Goal: Check status: Check status

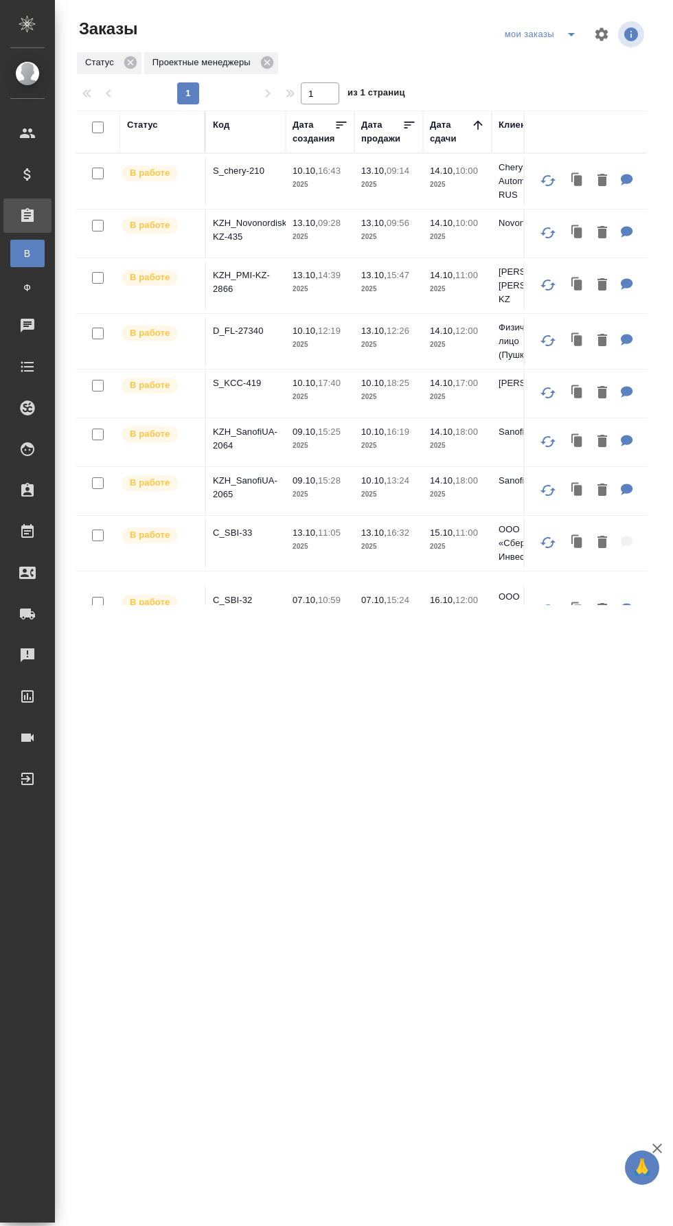
click at [256, 168] on p "S_chery-210" at bounding box center [246, 171] width 66 height 14
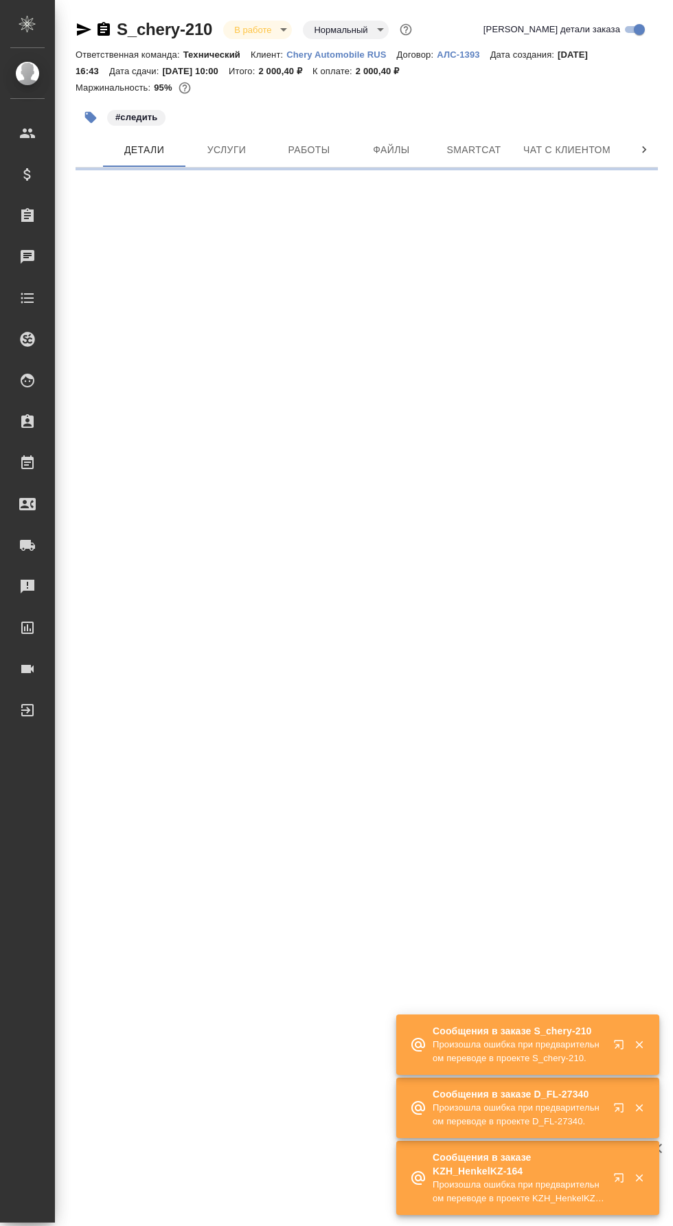
select select "RU"
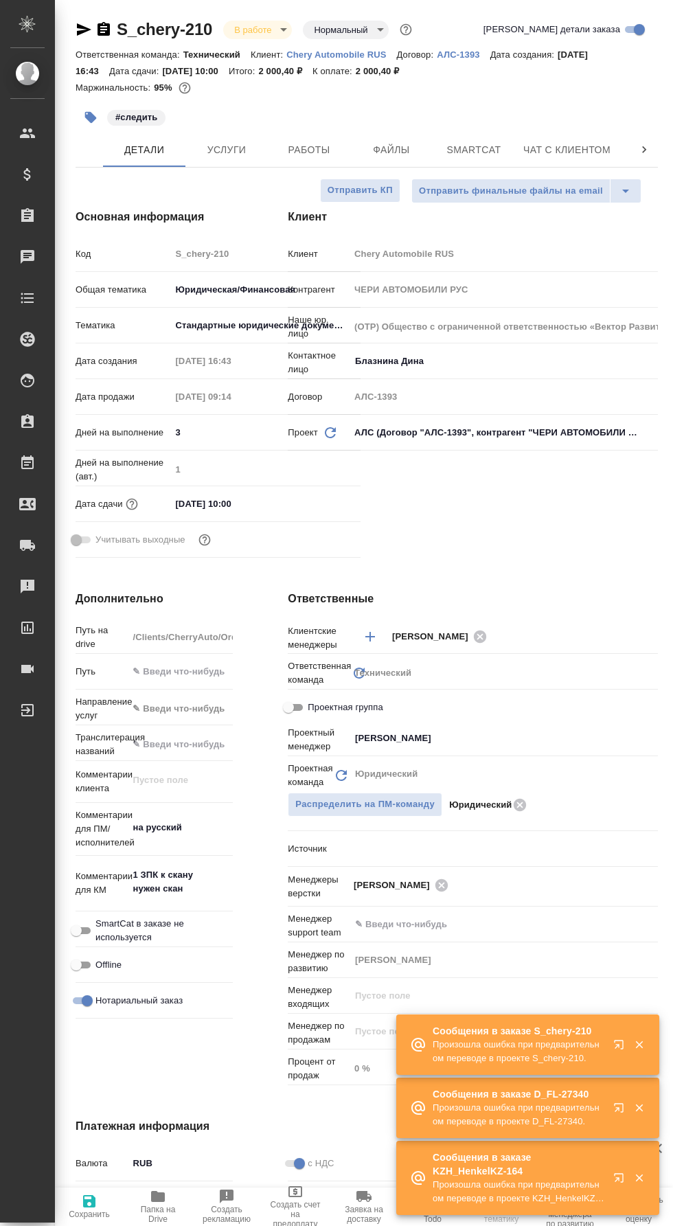
type textarea "x"
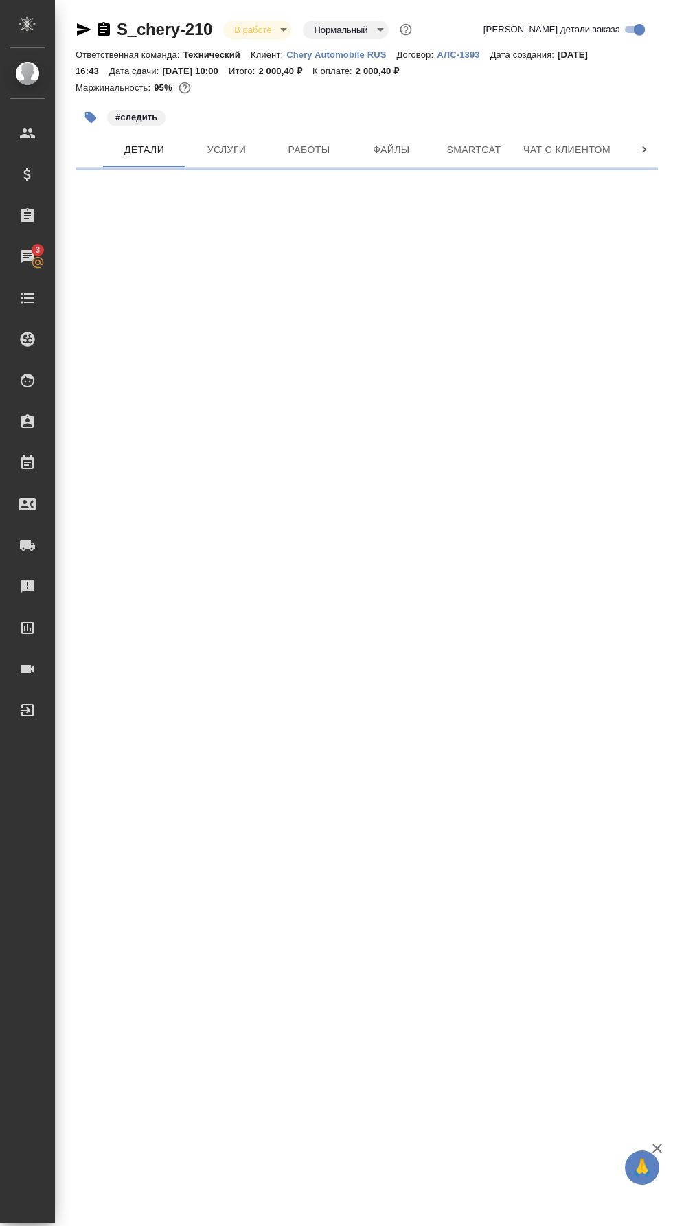
select select "RU"
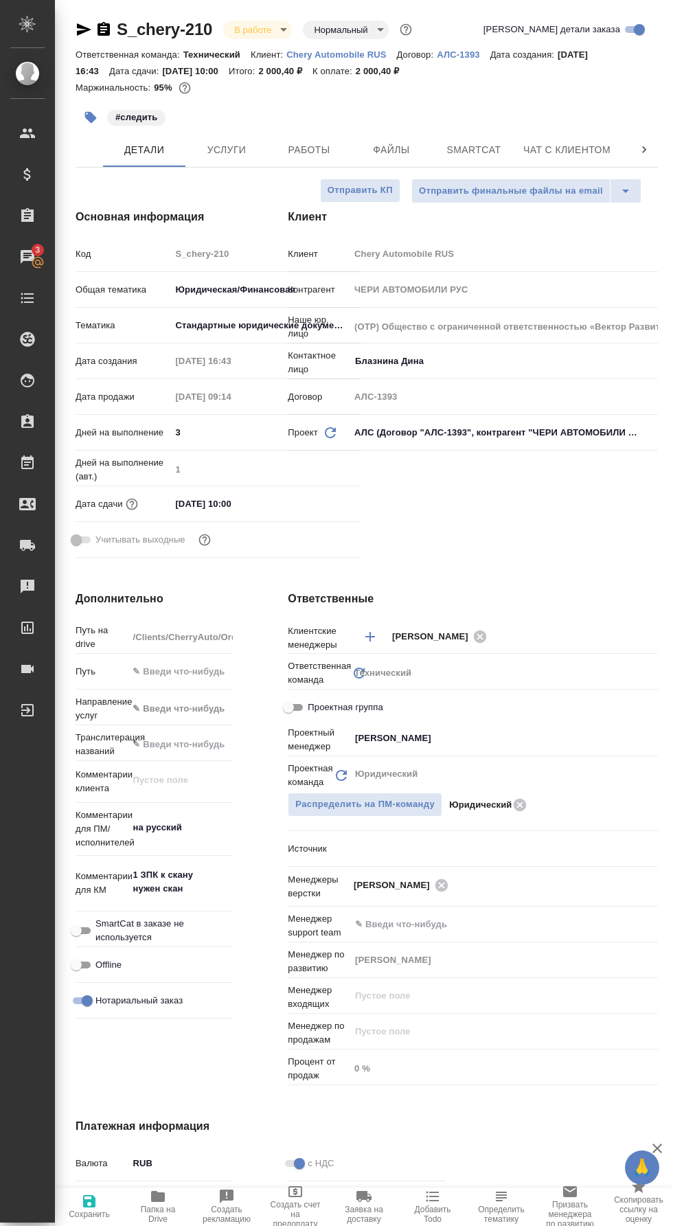
type textarea "x"
click at [302, 146] on span "Работы" at bounding box center [309, 150] width 66 height 17
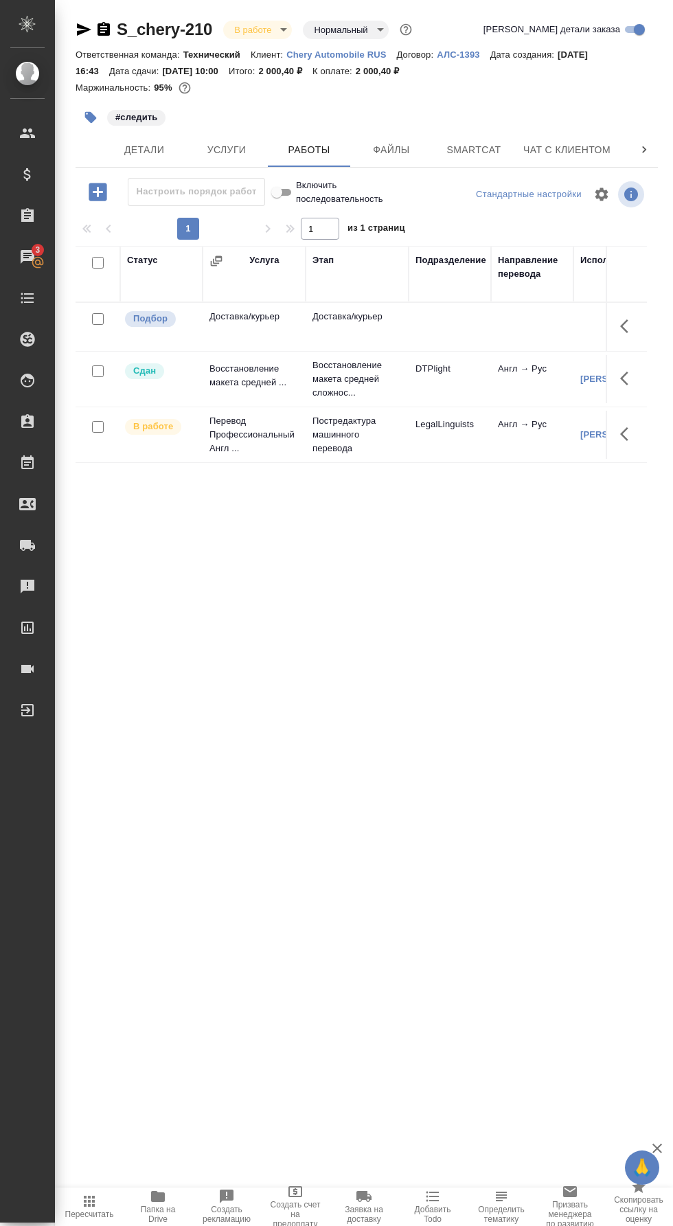
click at [500, 146] on span "Smartcat" at bounding box center [474, 150] width 66 height 17
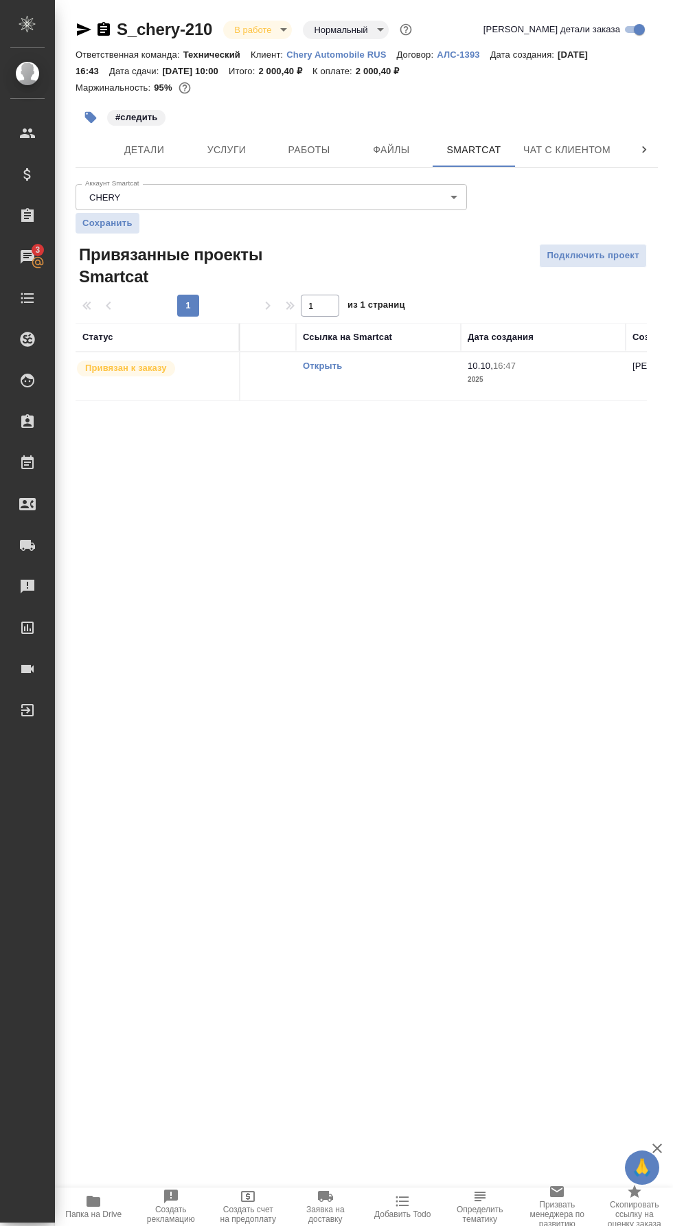
scroll to position [0, 109]
click at [332, 366] on link "Открыть" at bounding box center [323, 366] width 39 height 10
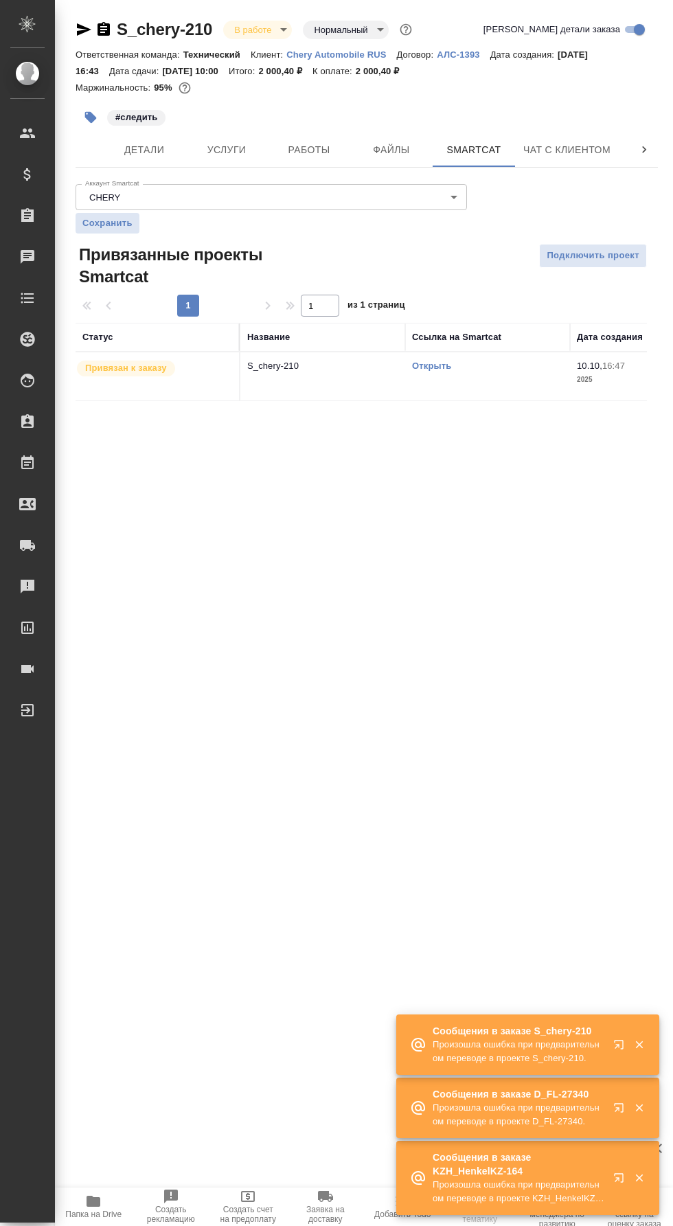
click at [443, 367] on link "Открыть" at bounding box center [431, 366] width 39 height 10
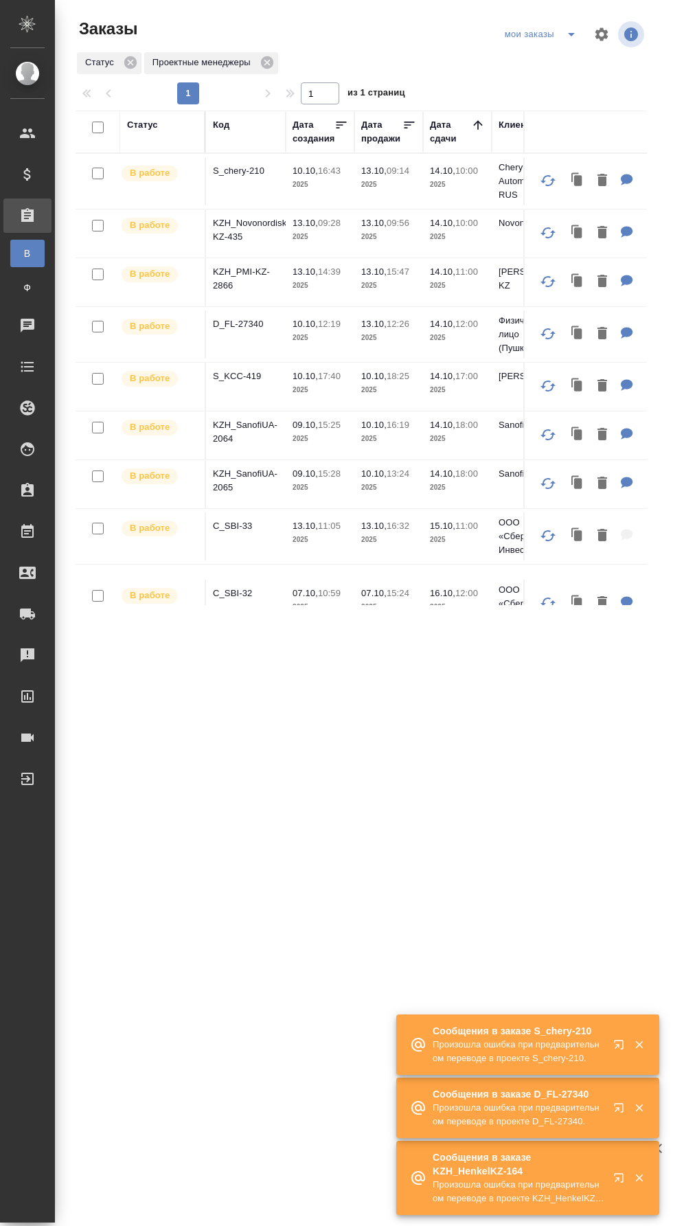
click at [639, 1045] on icon "button" at bounding box center [640, 1046] width 8 height 8
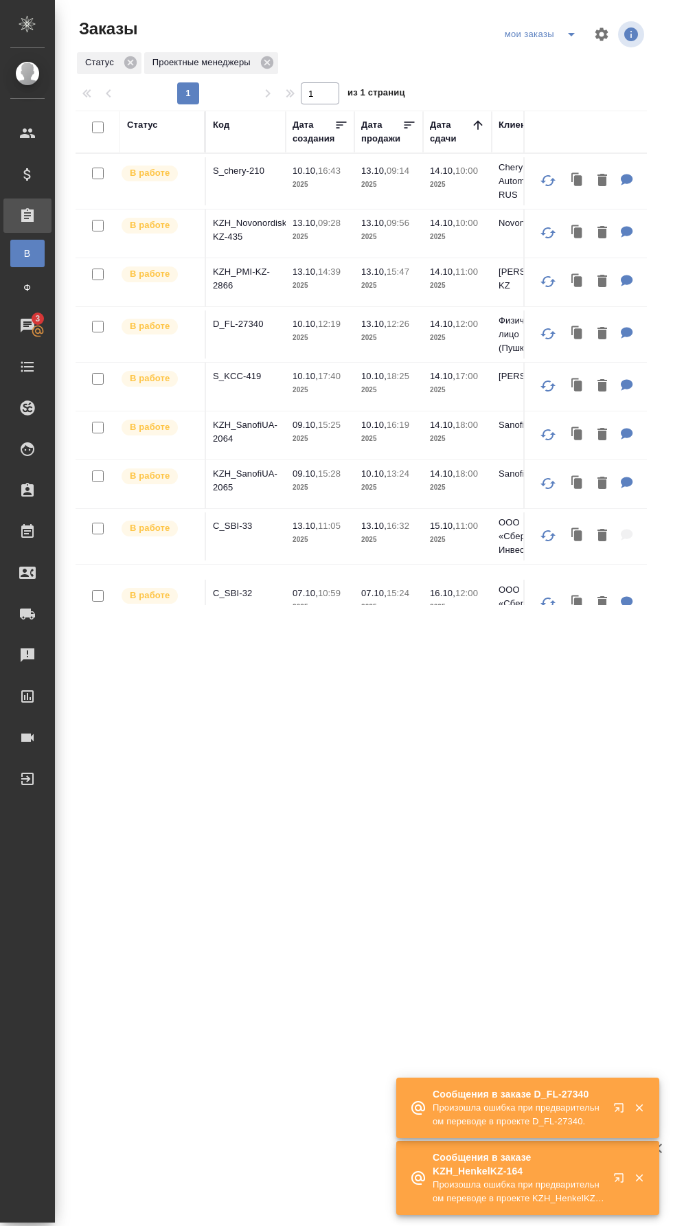
click at [641, 1108] on icon "button" at bounding box center [640, 1108] width 12 height 12
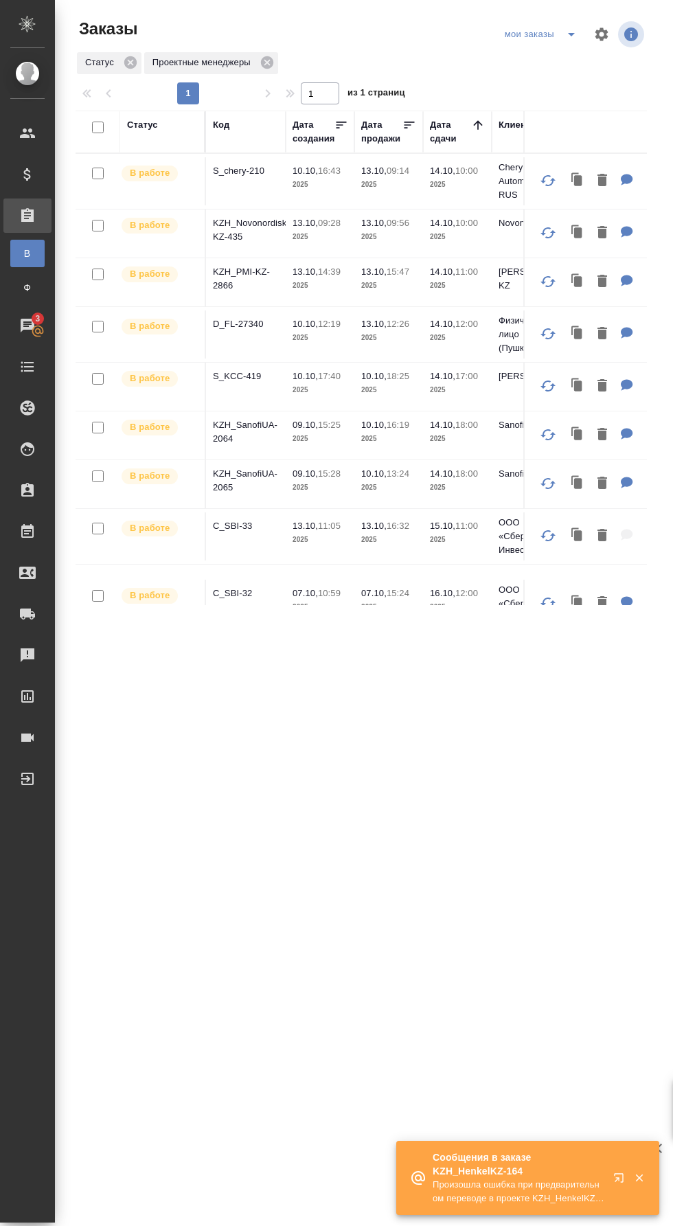
click at [646, 1105] on div "Сообщения в заказе D_FL-27340 Произошла ошибка при предварительном переводе в п…" at bounding box center [527, 1108] width 263 height 60
click at [639, 1178] on icon "button" at bounding box center [640, 1179] width 8 height 8
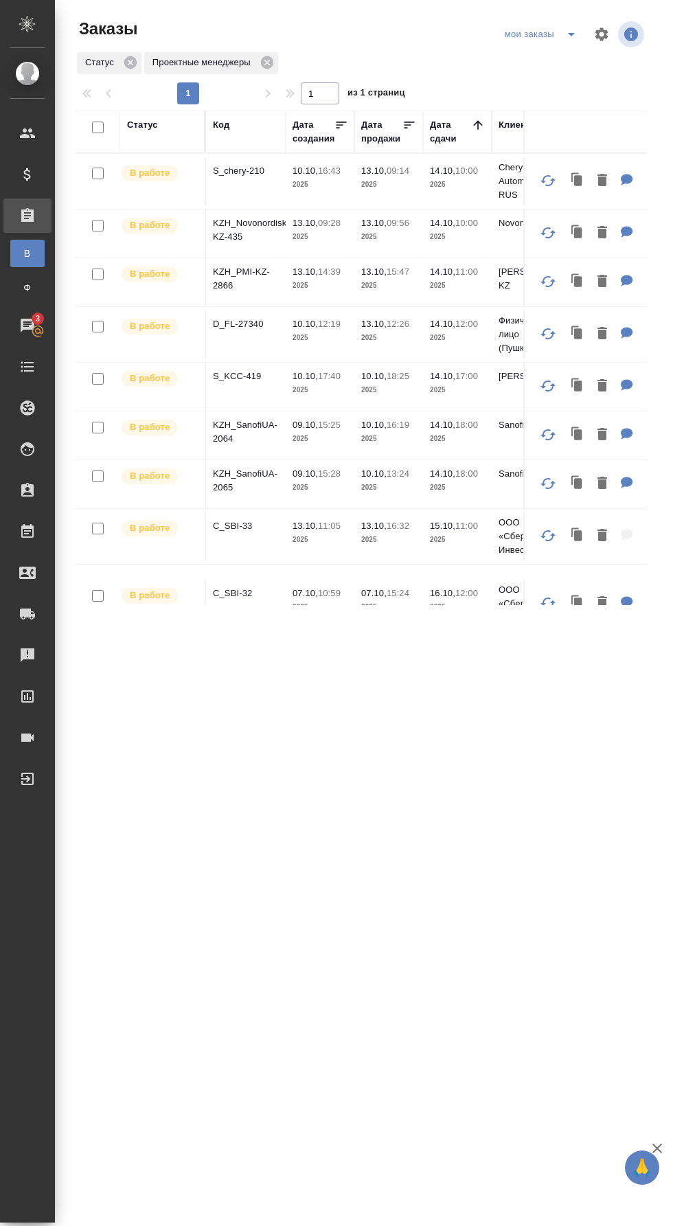
click at [647, 1168] on span "🙏" at bounding box center [642, 1168] width 23 height 29
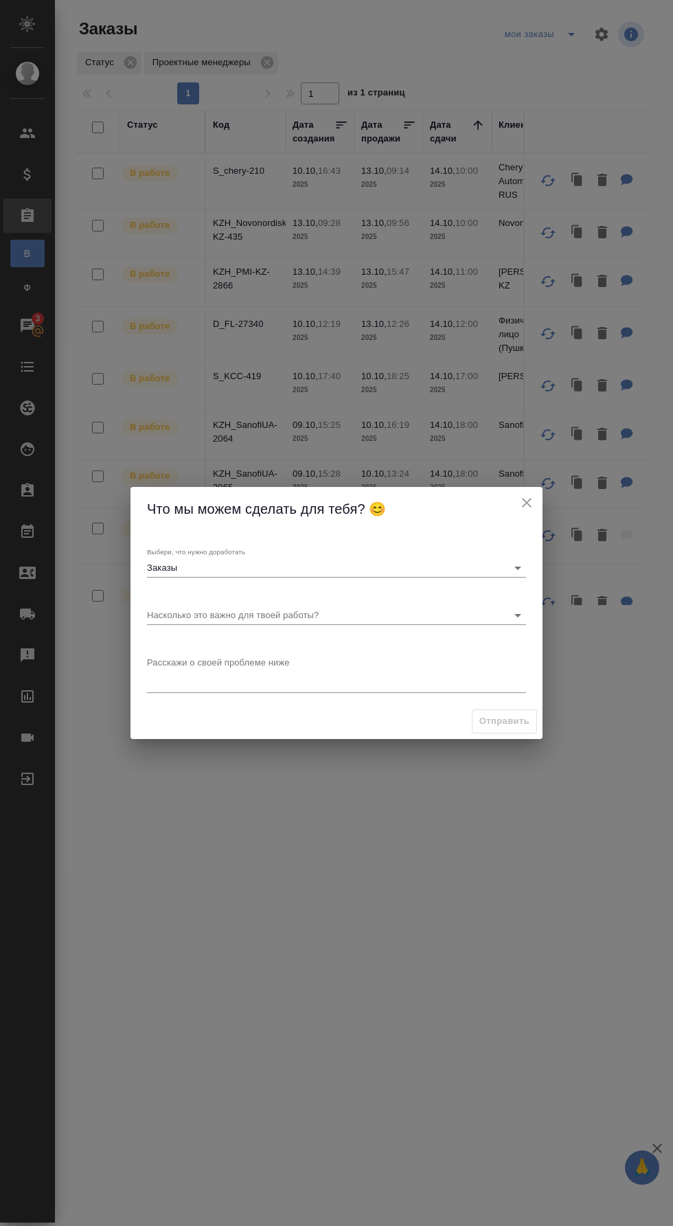
click at [529, 506] on icon "close" at bounding box center [527, 503] width 10 height 10
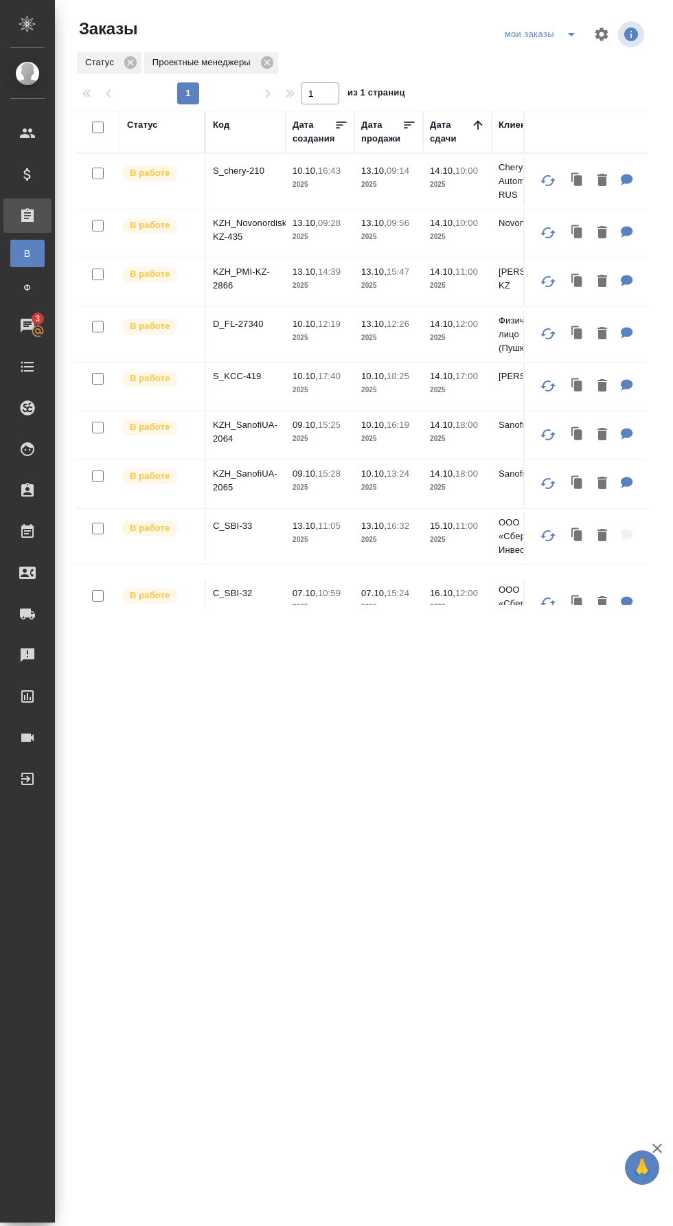
click at [263, 216] on p "KZH_Novonordisk-KZ-435" at bounding box center [246, 229] width 66 height 27
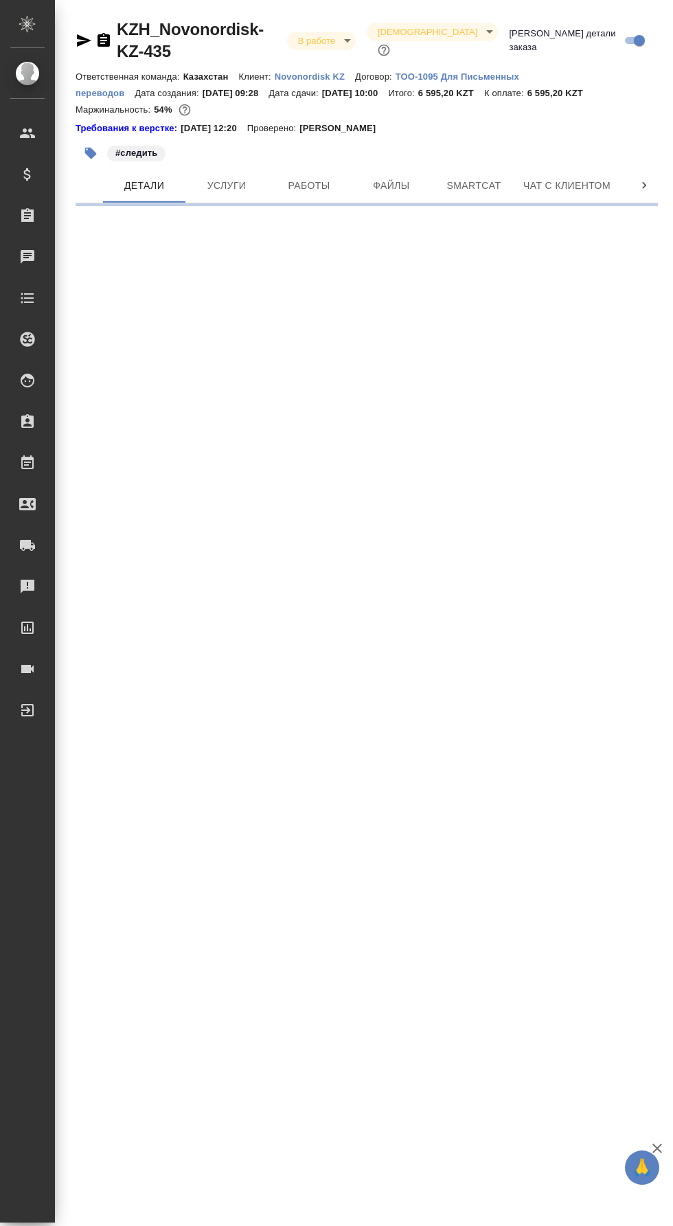
select select "RU"
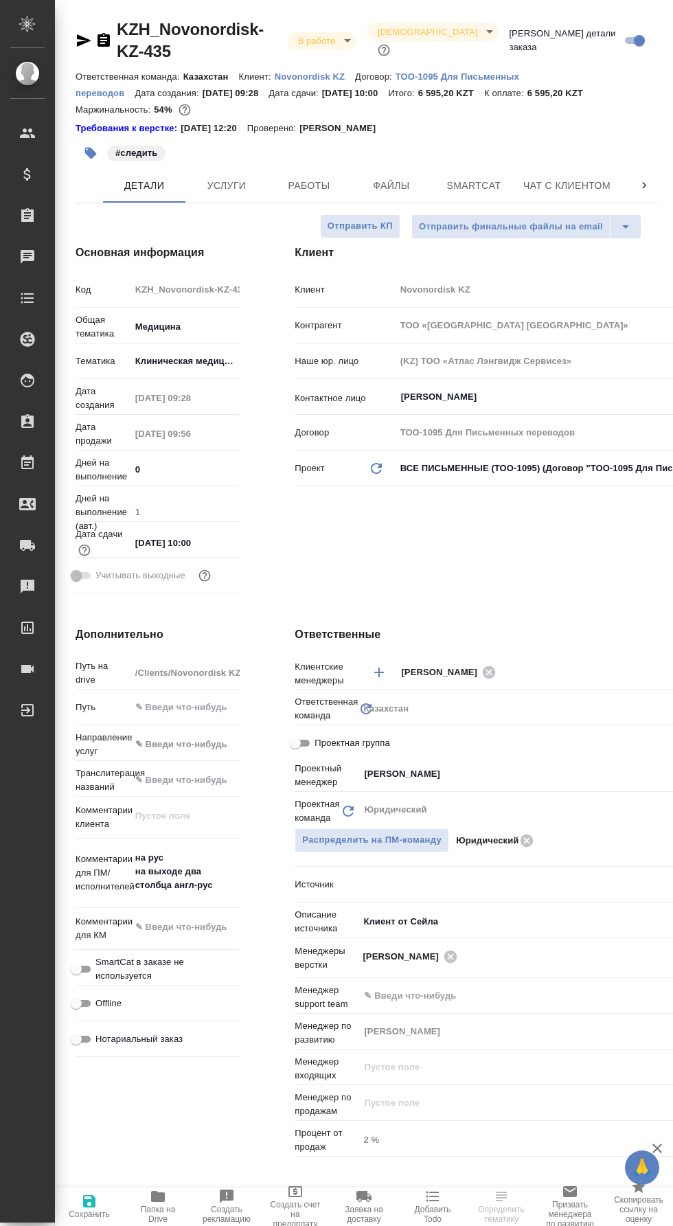
type textarea "x"
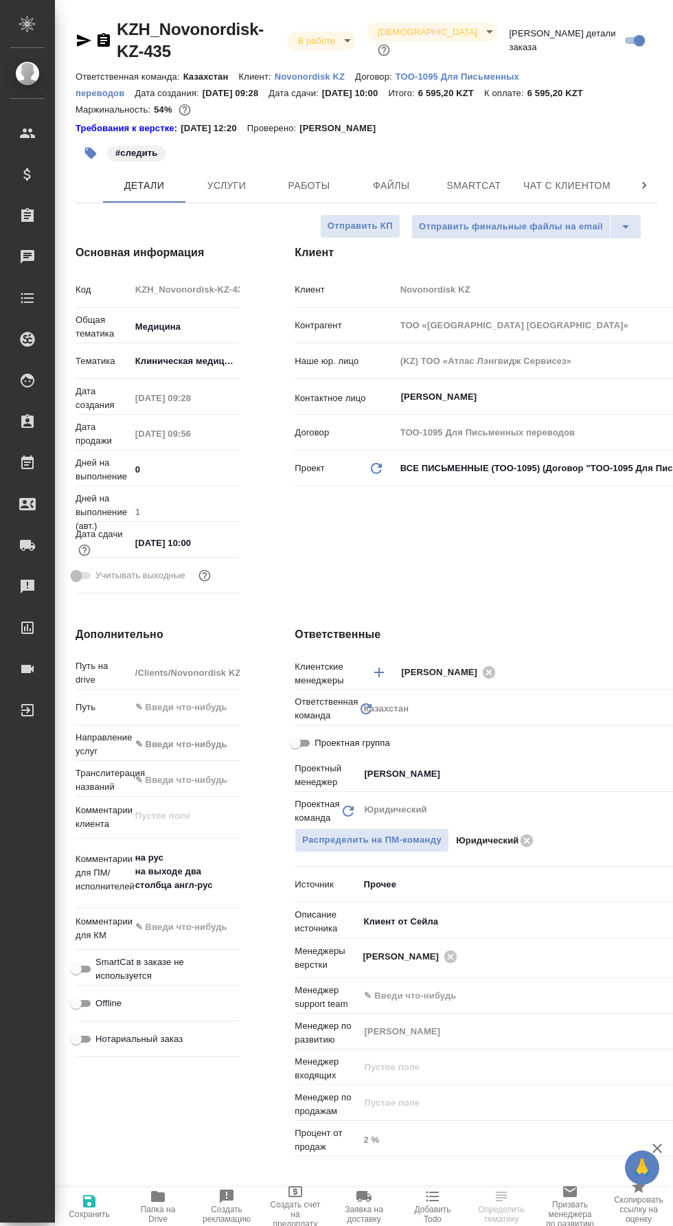
type textarea "x"
click at [498, 177] on span "Smartcat" at bounding box center [474, 185] width 66 height 17
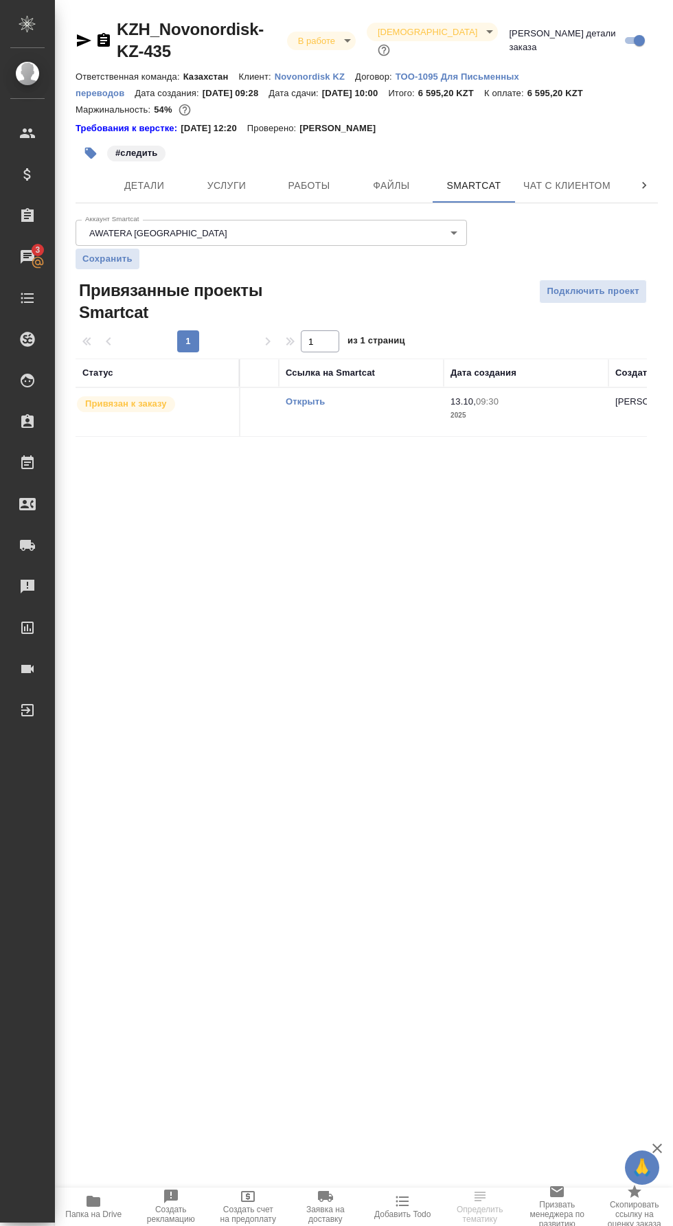
scroll to position [0, 122]
click at [319, 396] on link "Открыть" at bounding box center [309, 401] width 39 height 10
click at [438, 396] on link "Открыть" at bounding box center [431, 401] width 39 height 10
